Goal: Answer question/provide support

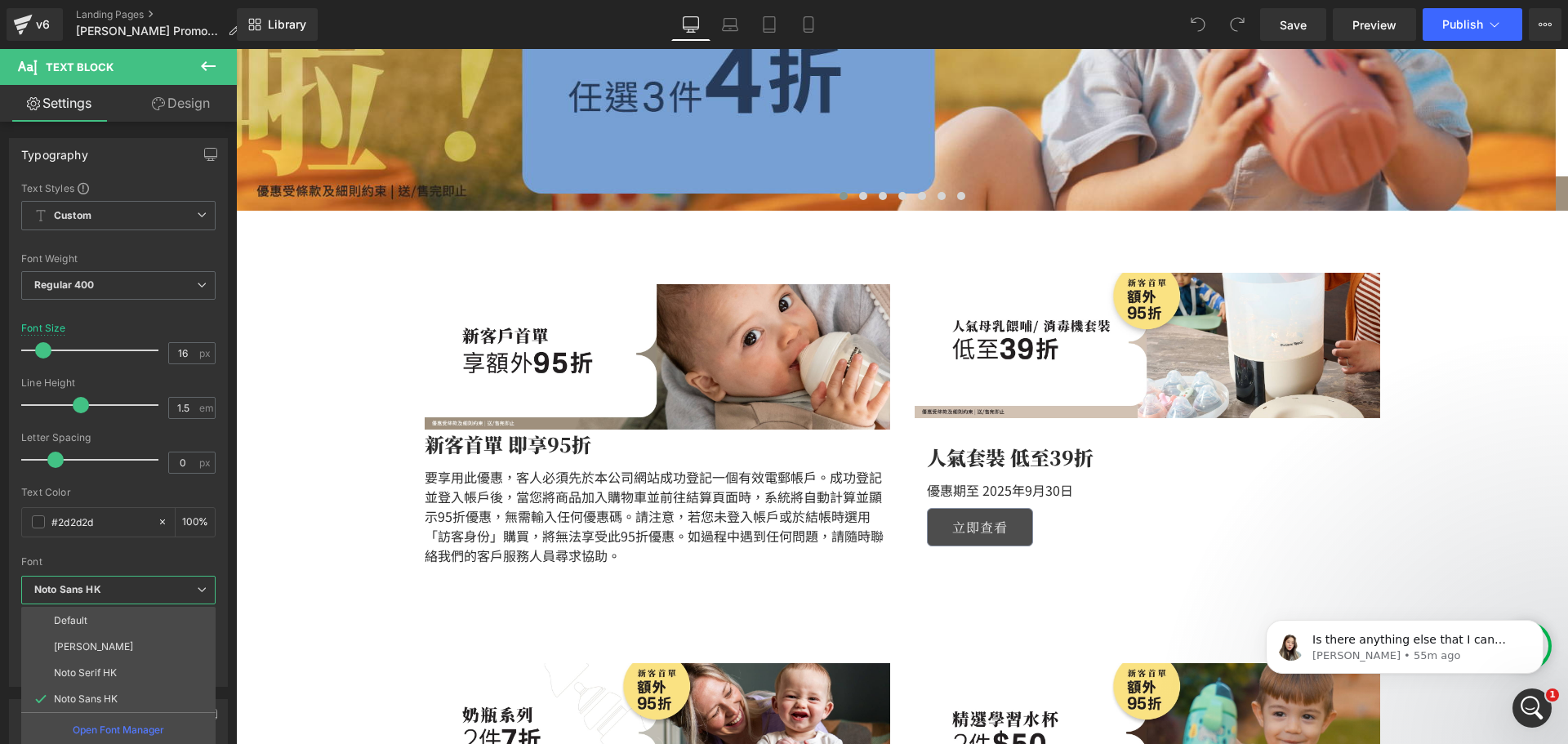
scroll to position [490, 0]
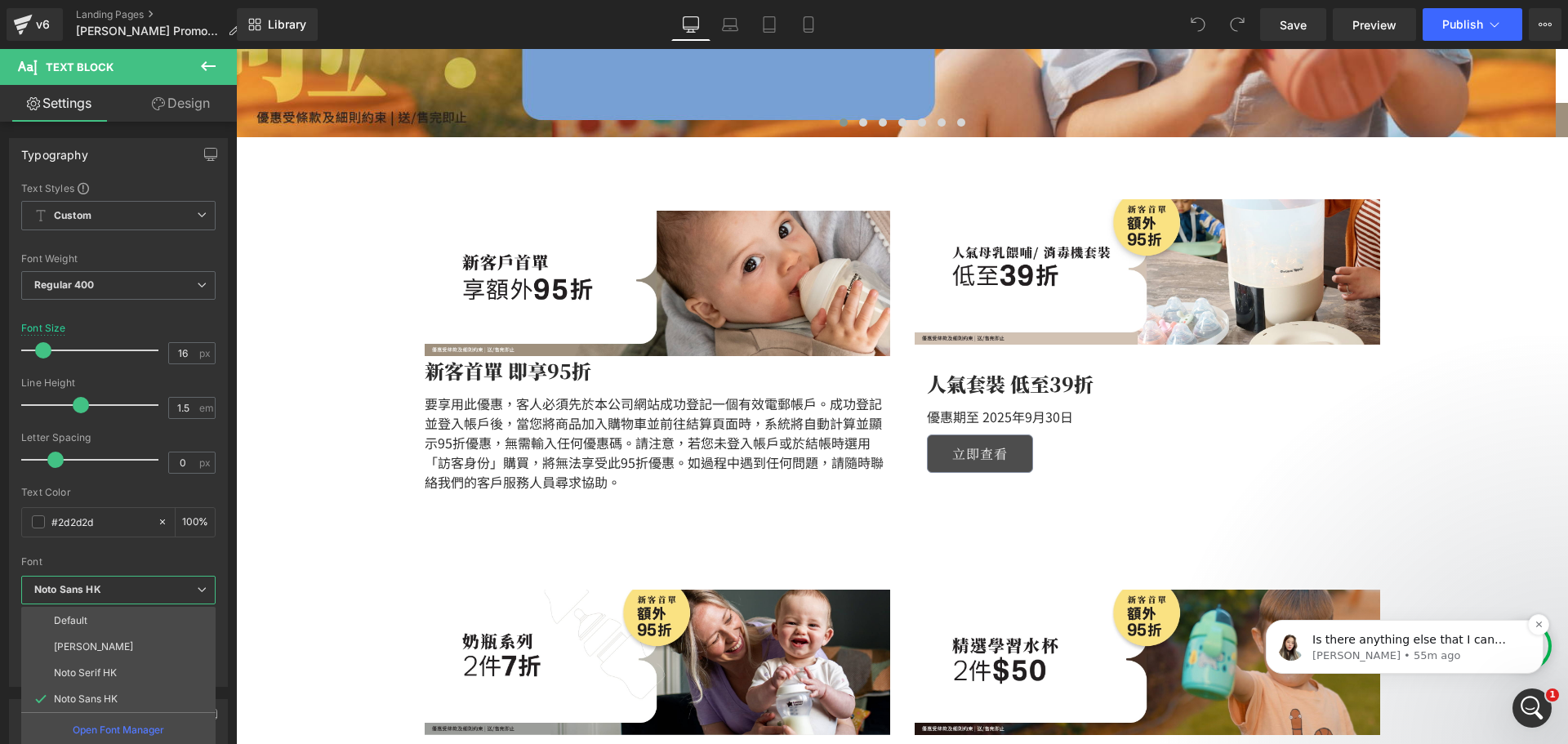
click at [1415, 666] on div "Is there anything else that I can assist you with [DATE]? [PERSON_NAME] • 55m a…" at bounding box center [1405, 647] width 278 height 54
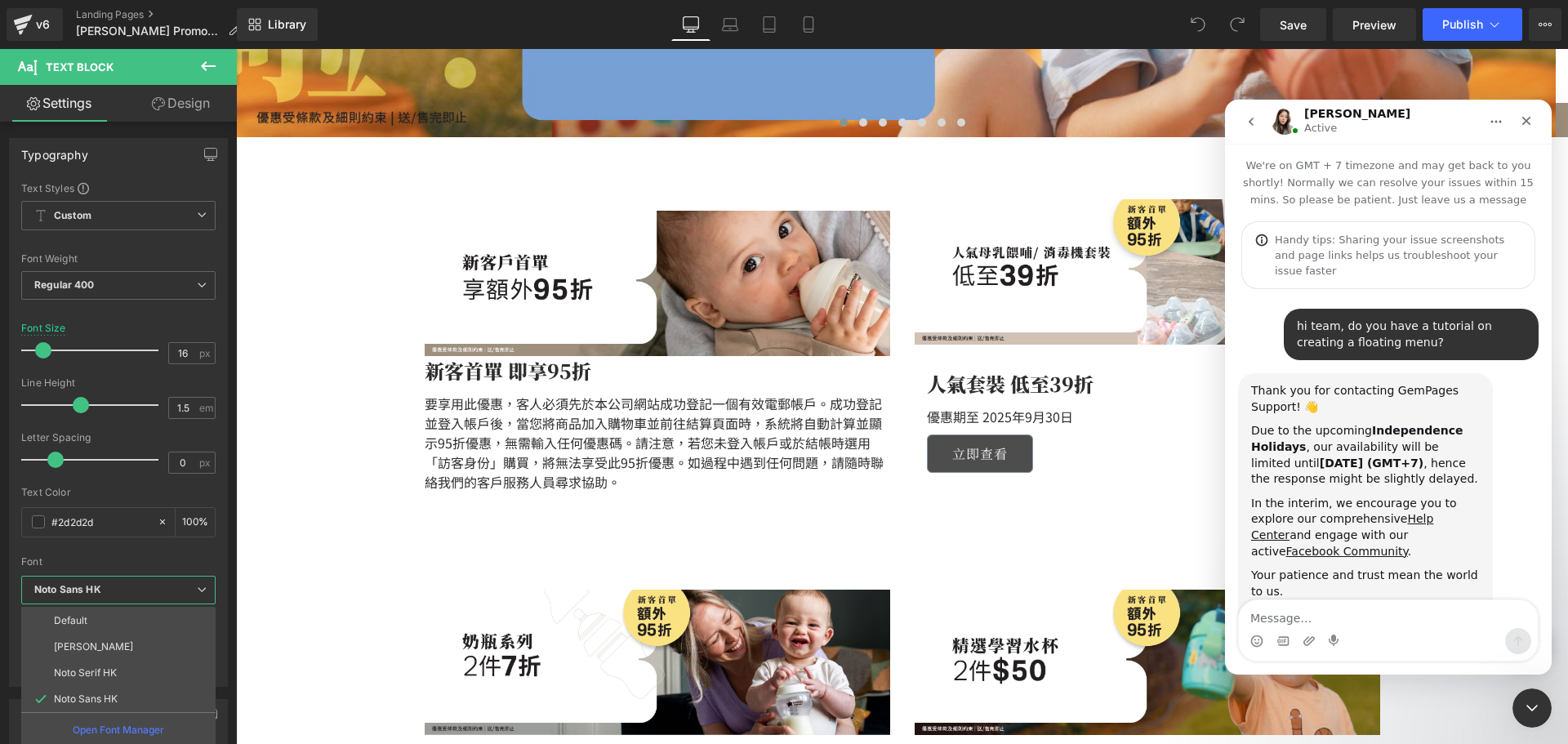
scroll to position [3, 0]
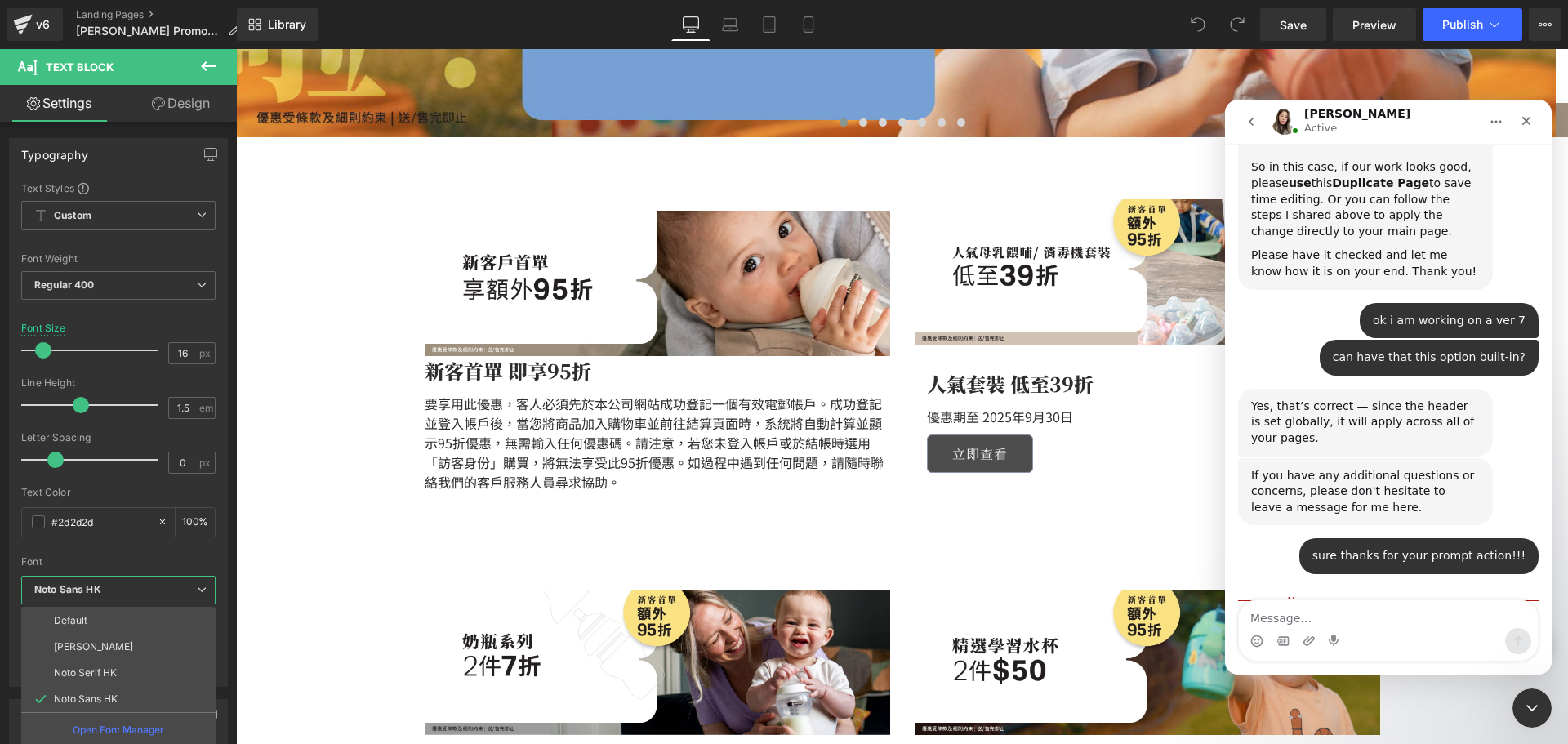
click at [1384, 619] on textarea "Message…" at bounding box center [1388, 614] width 299 height 28
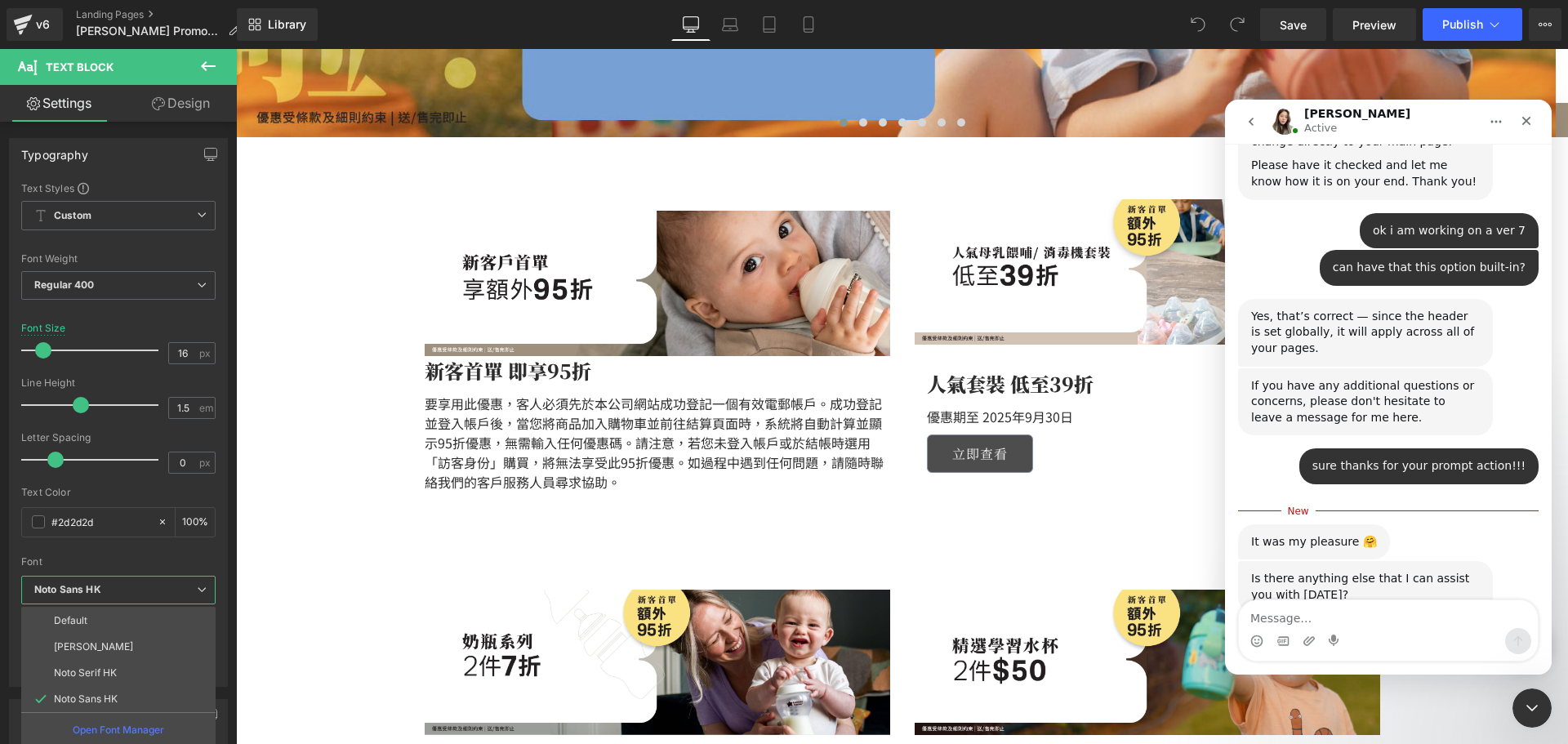
scroll to position [2826, 0]
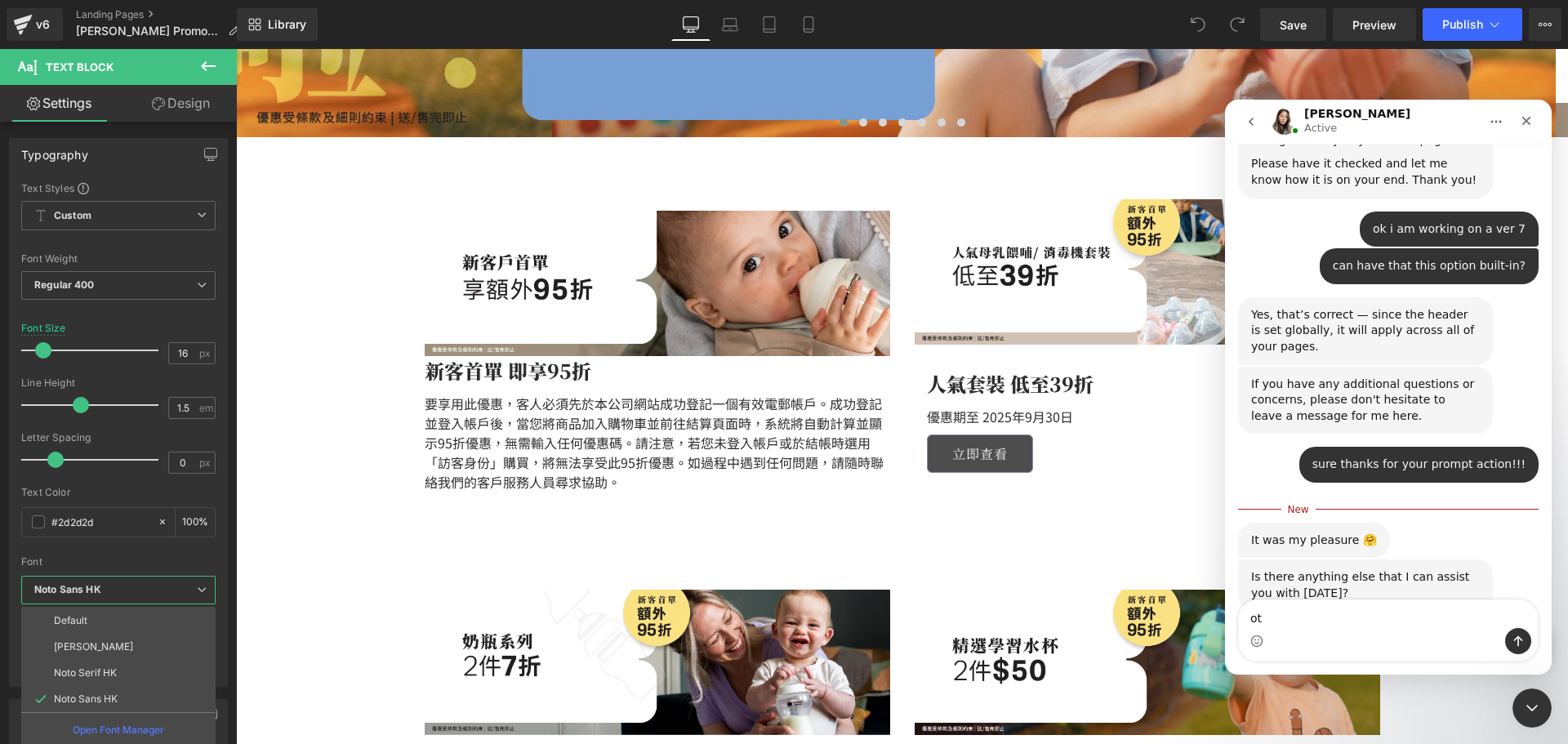
type textarea "o"
type textarea "all good for [DATE]. thanks [PERSON_NAME]"
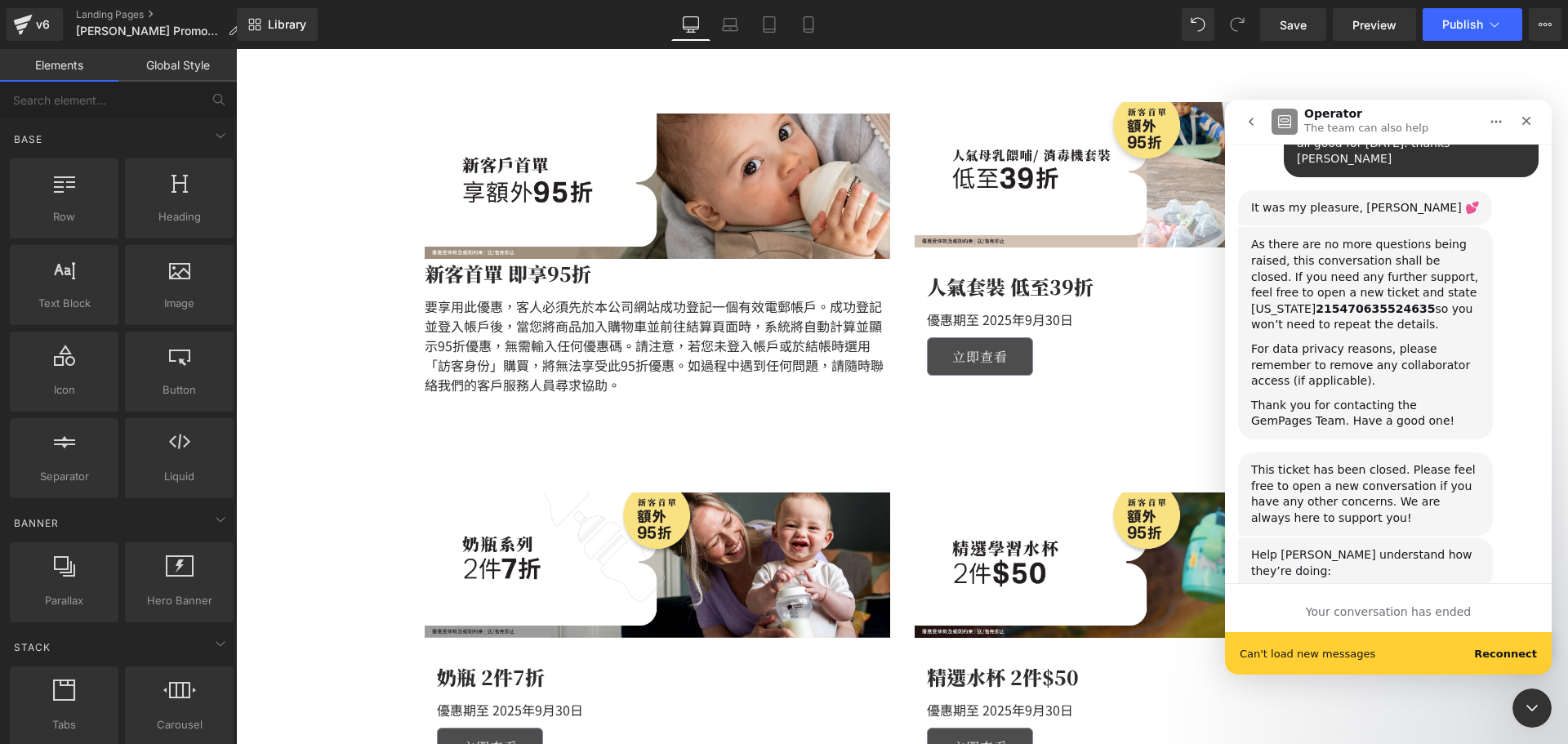
scroll to position [3343, 0]
